Goal: Complete application form

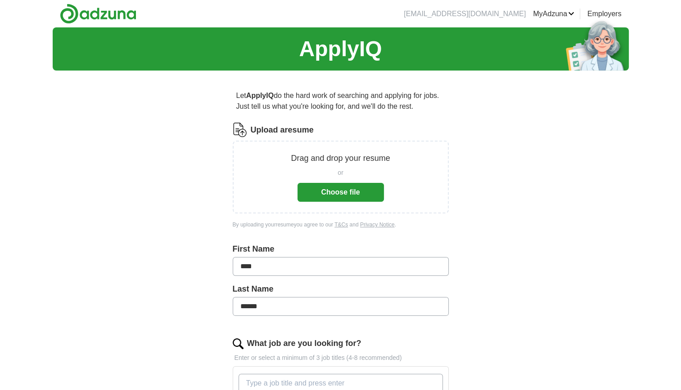
click at [336, 195] on button "Choose file" at bounding box center [340, 192] width 86 height 19
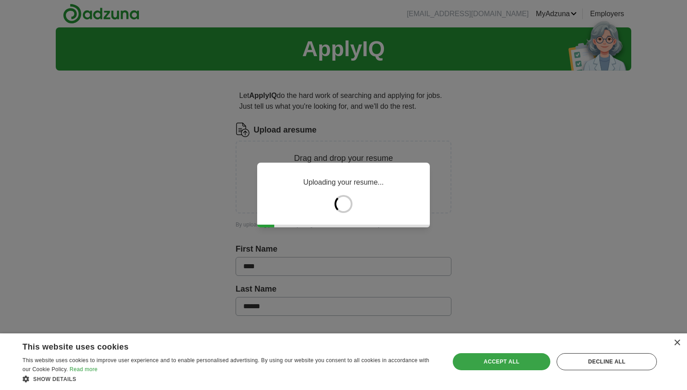
click at [498, 363] on div "Accept all" at bounding box center [502, 362] width 98 height 17
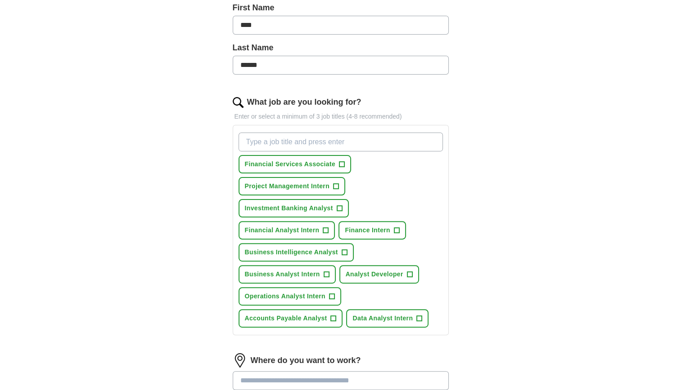
scroll to position [206, 0]
click at [345, 150] on div "Financial Services Associate + Project Management Intern + Investment Banking A…" at bounding box center [341, 230] width 208 height 202
click at [346, 145] on input "What job are you looking for?" at bounding box center [340, 141] width 204 height 19
type input "B"
type input "Financial Analyst"
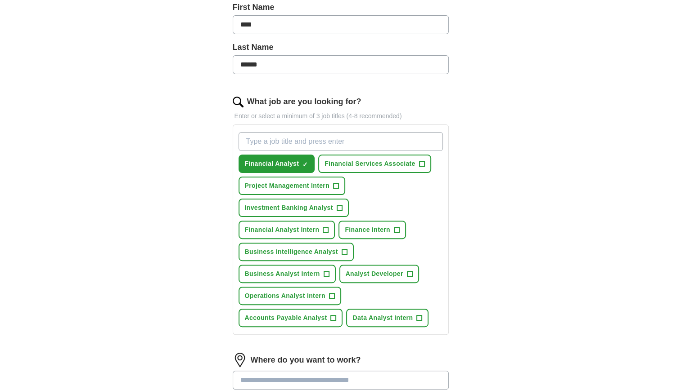
click at [346, 145] on input "What job are you looking for?" at bounding box center [340, 141] width 204 height 19
type input "Investment Analyst"
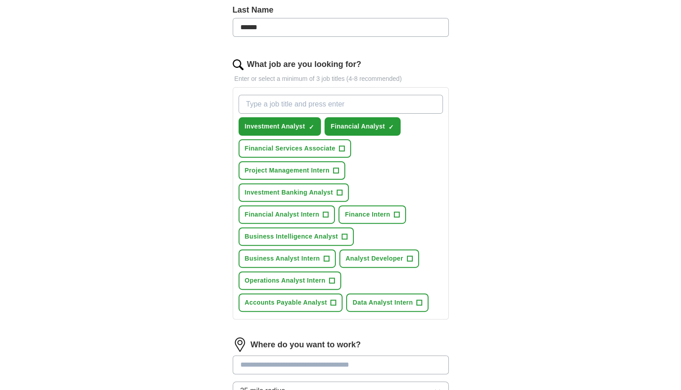
scroll to position [245, 0]
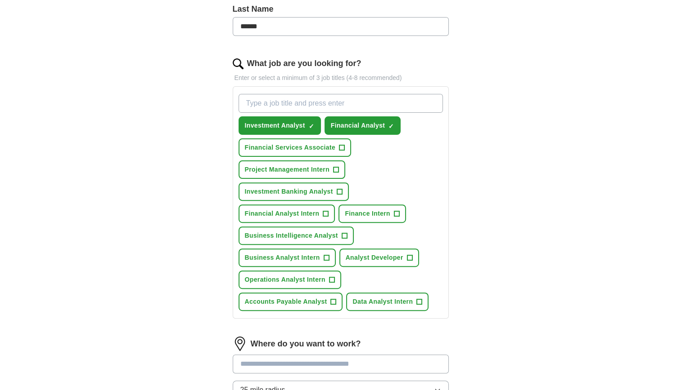
click at [329, 101] on input "What job are you looking for?" at bounding box center [340, 103] width 204 height 19
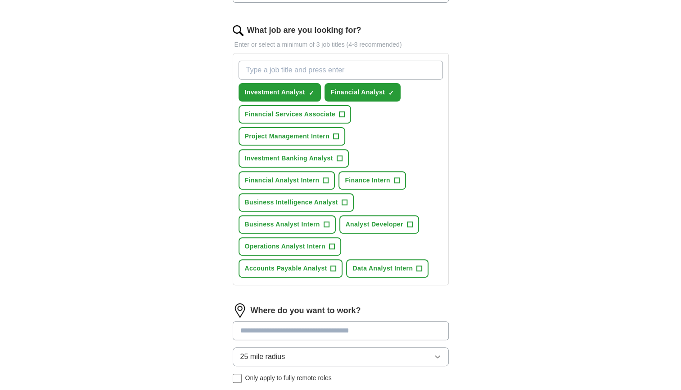
scroll to position [280, 0]
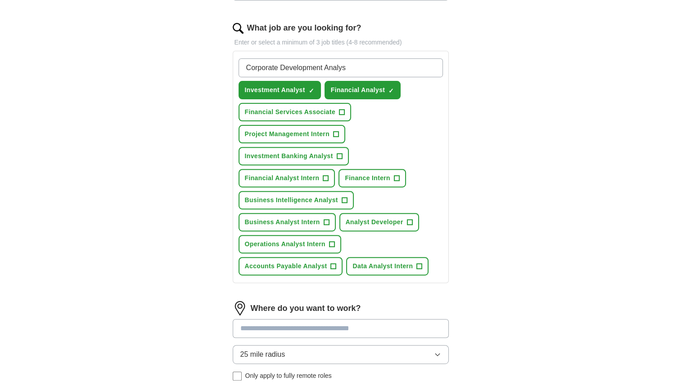
type input "Corporate Development Analyst"
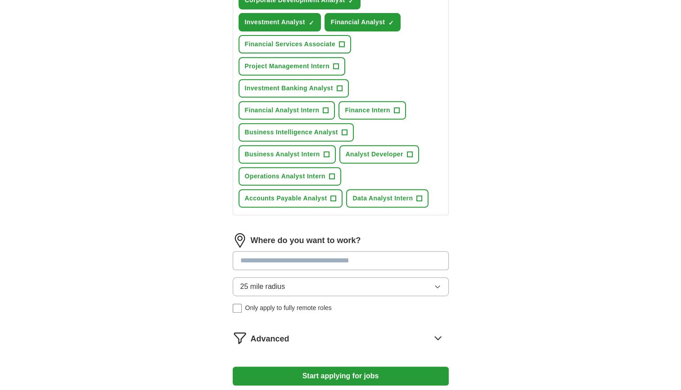
scroll to position [475, 0]
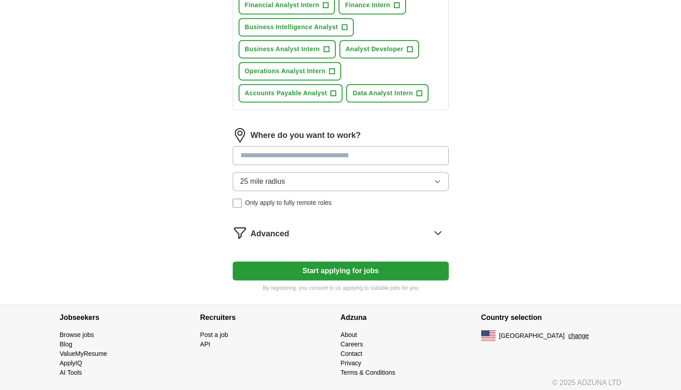
click at [350, 152] on input at bounding box center [341, 155] width 216 height 19
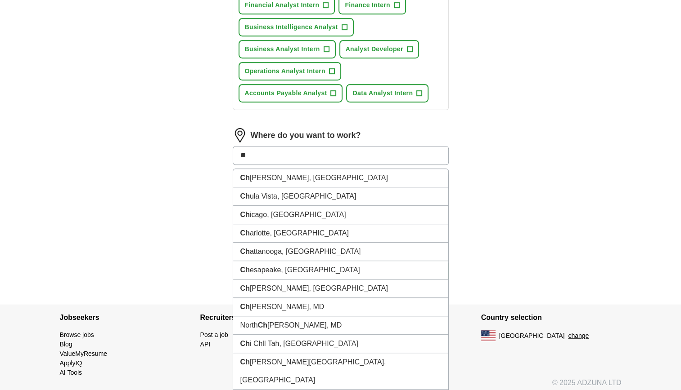
type input "***"
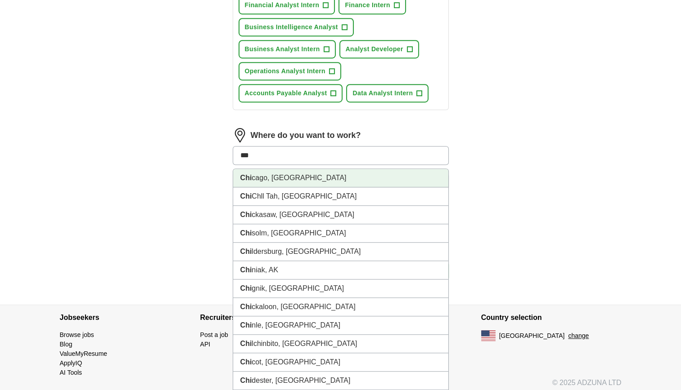
click at [344, 170] on li "Chi cago, [GEOGRAPHIC_DATA]" at bounding box center [340, 178] width 215 height 18
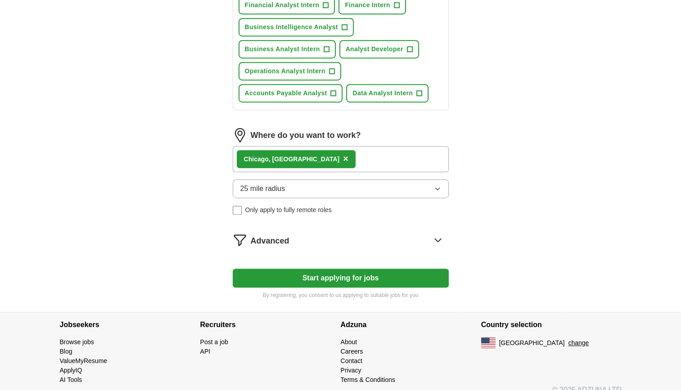
click at [324, 238] on div "Advanced" at bounding box center [350, 240] width 198 height 14
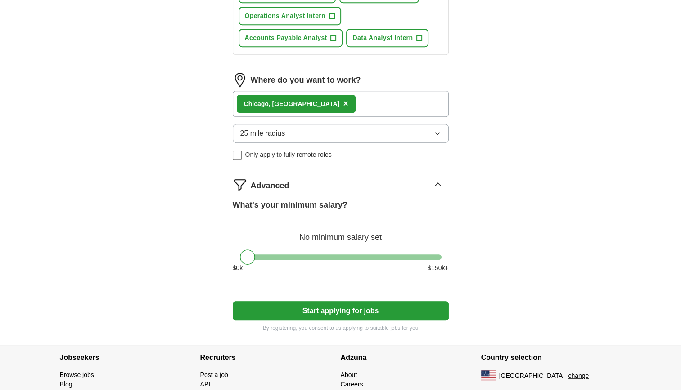
scroll to position [531, 0]
click at [320, 307] on button "Start applying for jobs" at bounding box center [341, 311] width 216 height 19
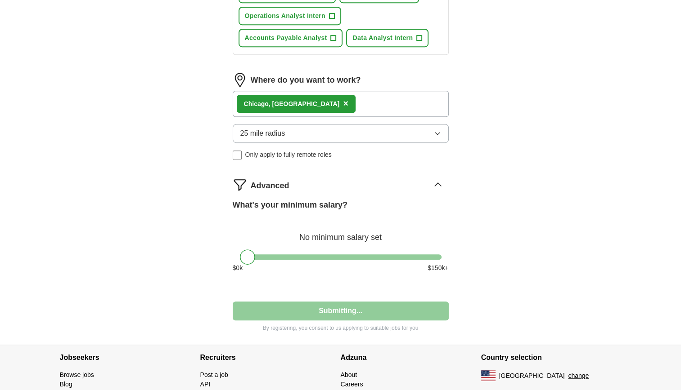
select select "**"
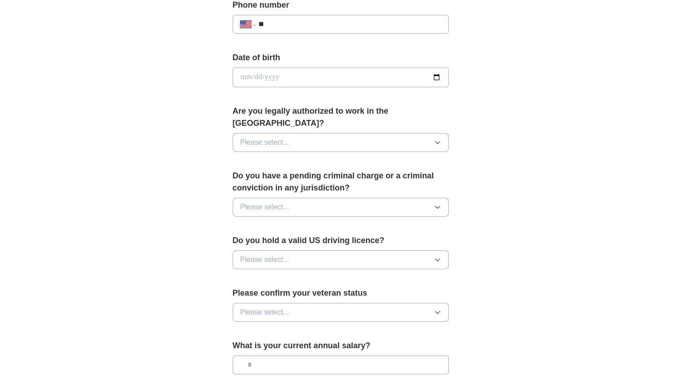
scroll to position [366, 0]
click at [305, 132] on button "Please select..." at bounding box center [341, 141] width 216 height 19
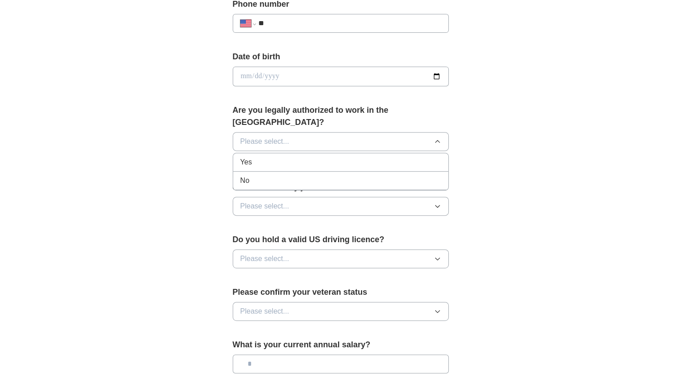
click at [300, 157] on div "Yes" at bounding box center [340, 162] width 201 height 11
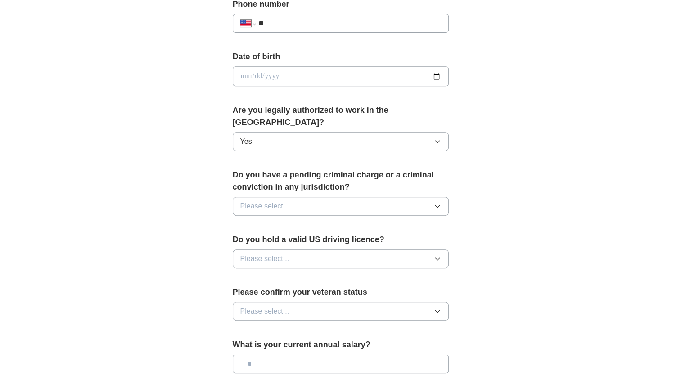
click at [299, 198] on button "Please select..." at bounding box center [341, 206] width 216 height 19
click at [282, 240] on div "No" at bounding box center [340, 245] width 201 height 11
click at [279, 254] on span "Please select..." at bounding box center [264, 259] width 49 height 11
click at [273, 274] on div "Yes" at bounding box center [340, 279] width 201 height 11
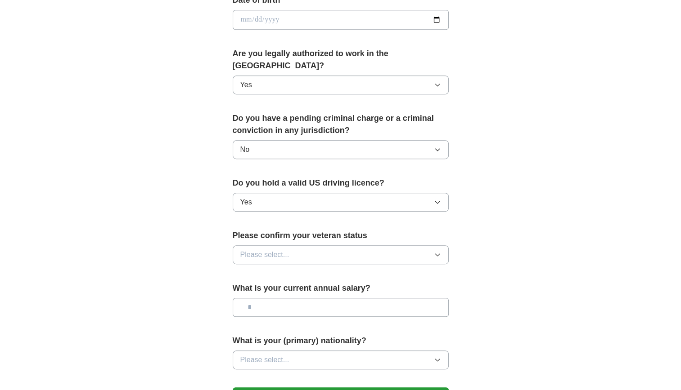
scroll to position [429, 0]
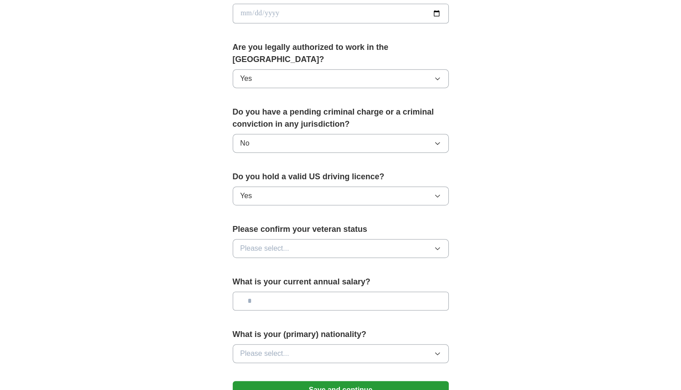
click at [283, 239] on button "Please select..." at bounding box center [341, 248] width 216 height 19
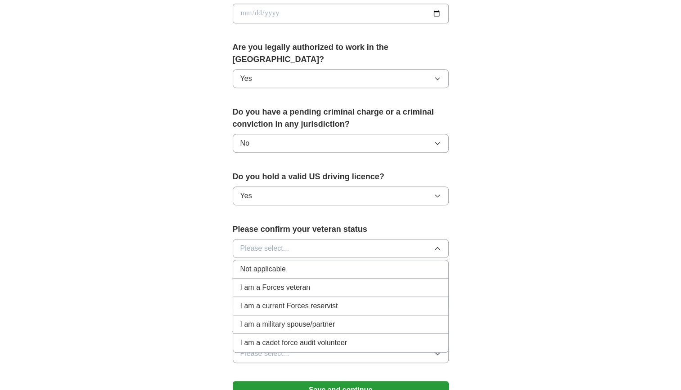
click at [295, 264] on div "Not applicable" at bounding box center [340, 269] width 201 height 11
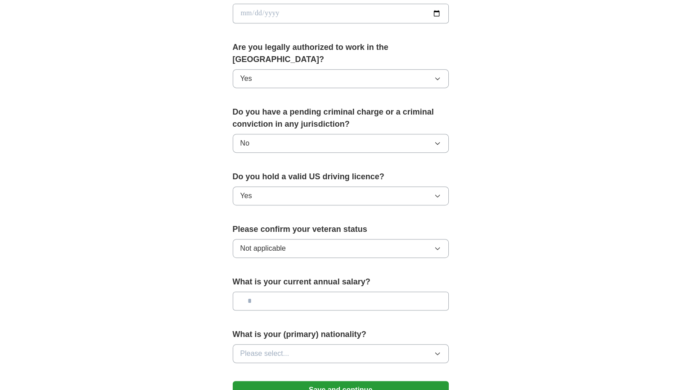
scroll to position [532, 0]
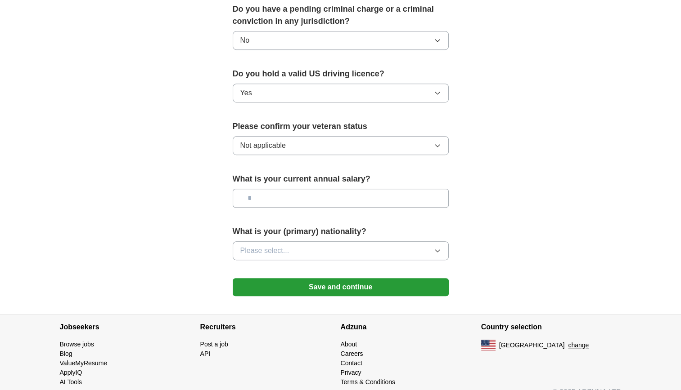
click at [308, 278] on button "Save and continue" at bounding box center [341, 287] width 216 height 18
